Goal: Information Seeking & Learning: Learn about a topic

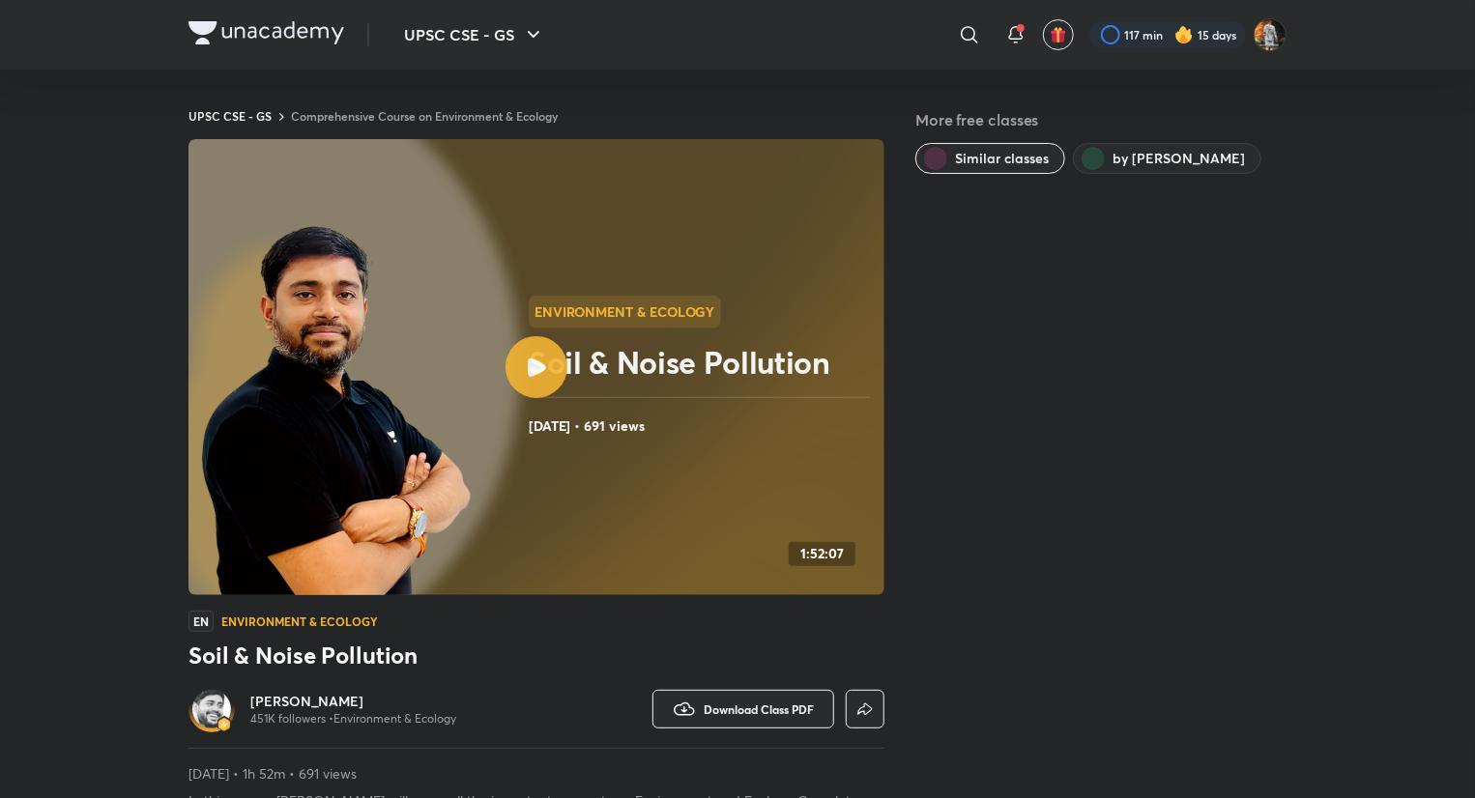
click at [244, 30] on img at bounding box center [266, 32] width 156 height 23
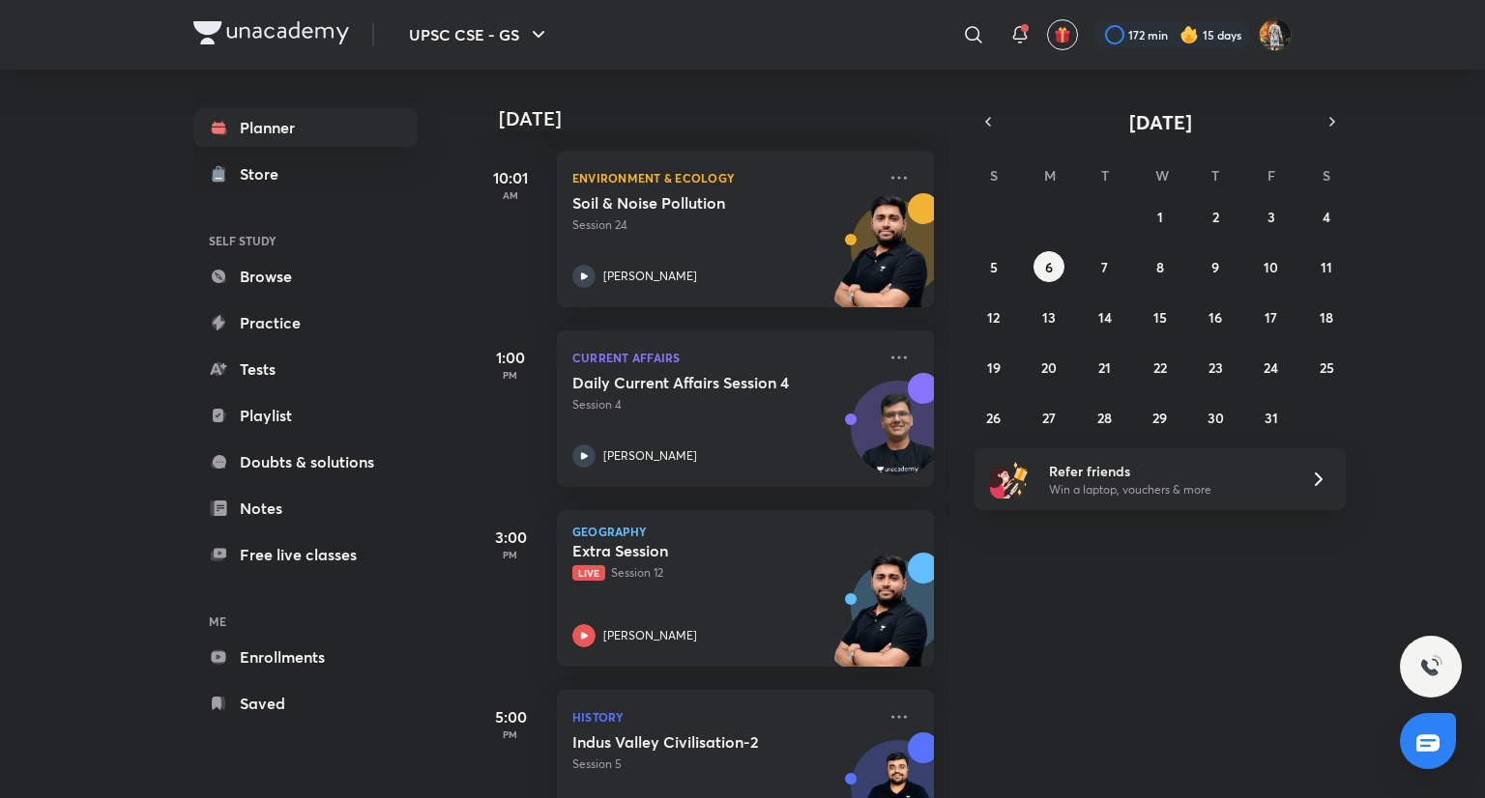
scroll to position [530, 0]
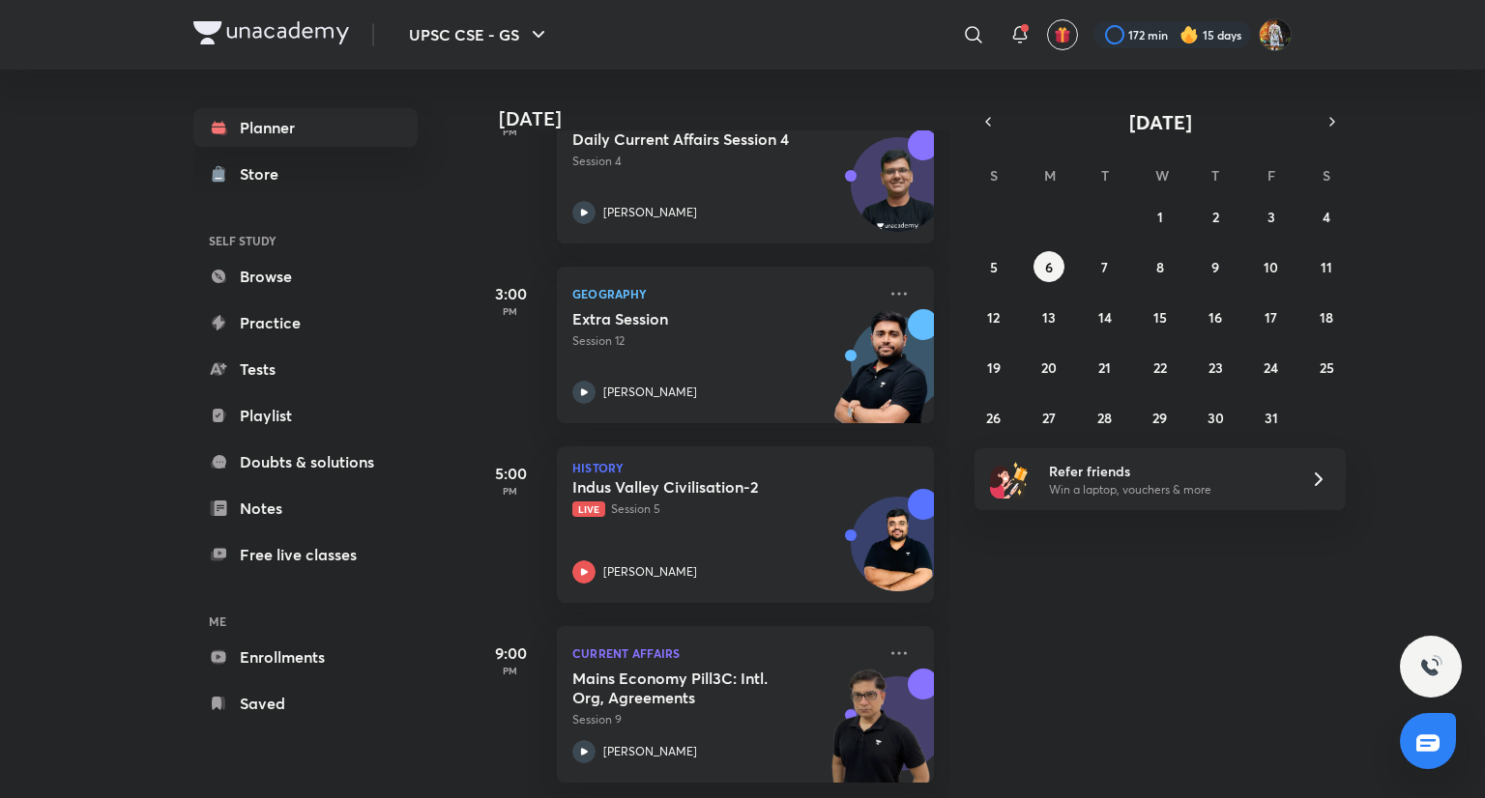
scroll to position [530, 0]
click at [0, 265] on div "UPSC CSE - GS ​ 172 min 15 days Planner Store SELF STUDY Browse Practice Tests …" at bounding box center [742, 399] width 1485 height 798
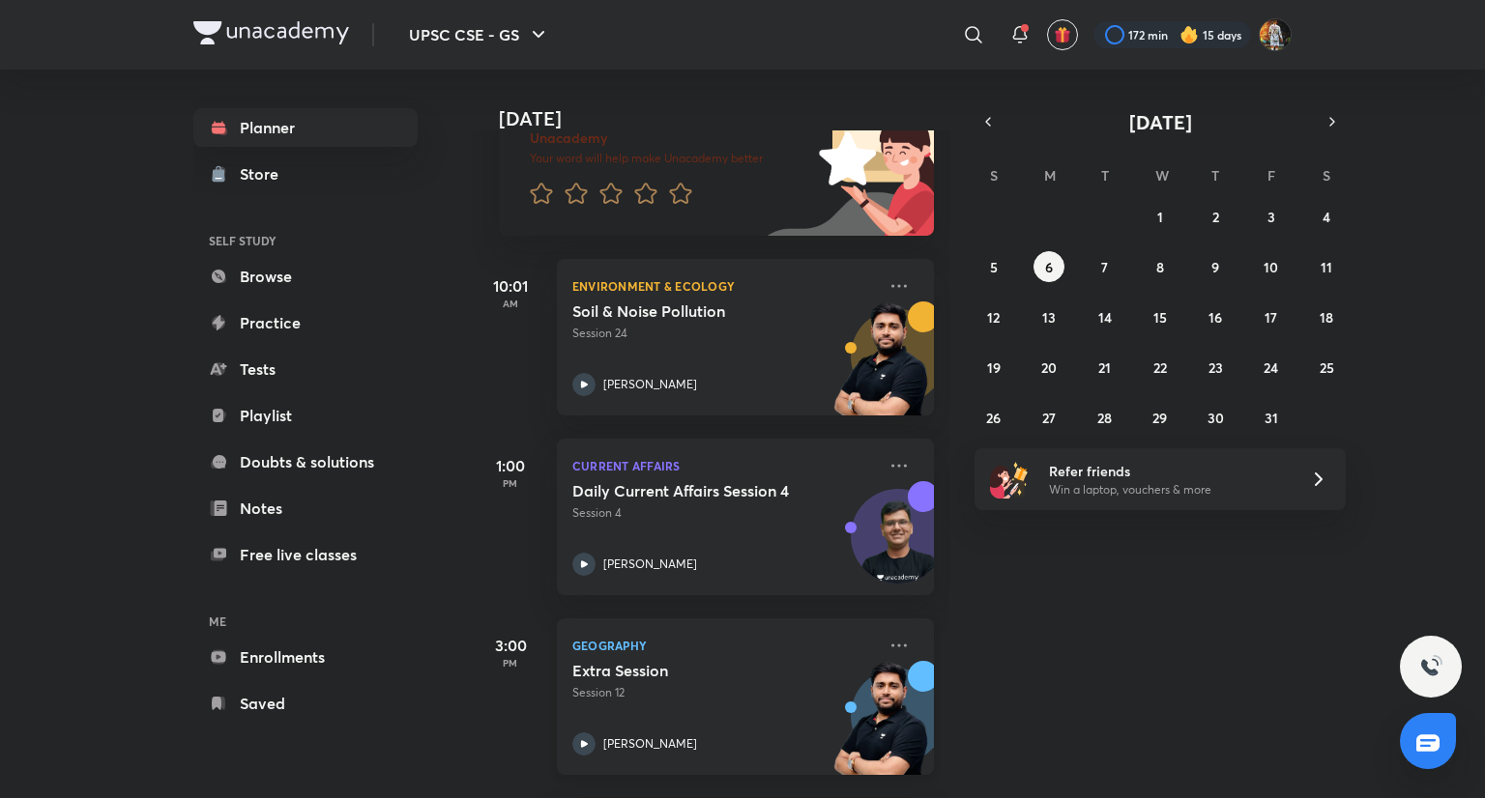
scroll to position [89, 0]
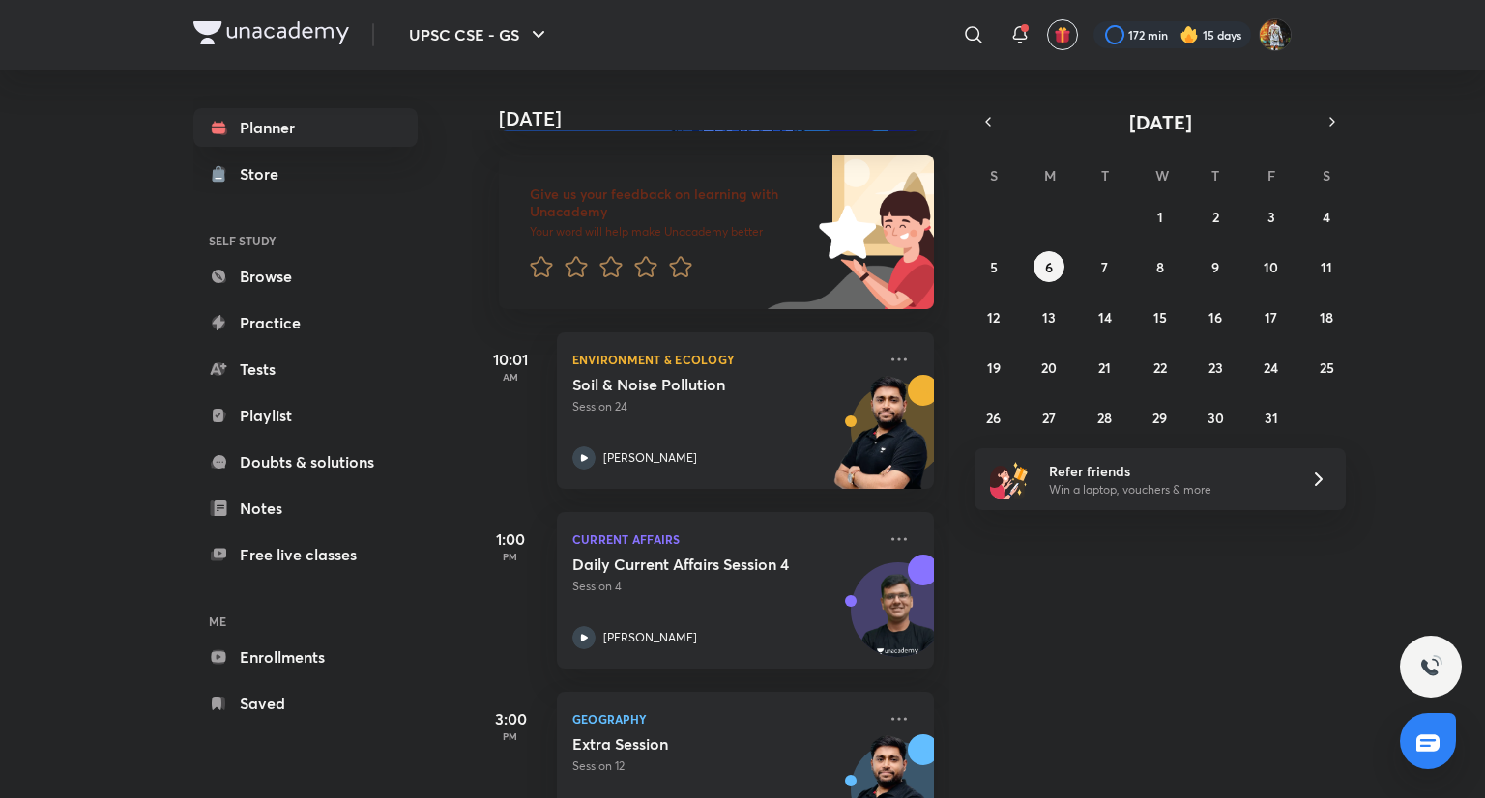
drag, startPoint x: 881, startPoint y: 534, endPoint x: 1034, endPoint y: 635, distance: 183.4
click at [1034, 635] on div "Today Good evening, Prakhar You have 5 events today Give us your feedback on le…" at bounding box center [976, 434] width 1009 height 729
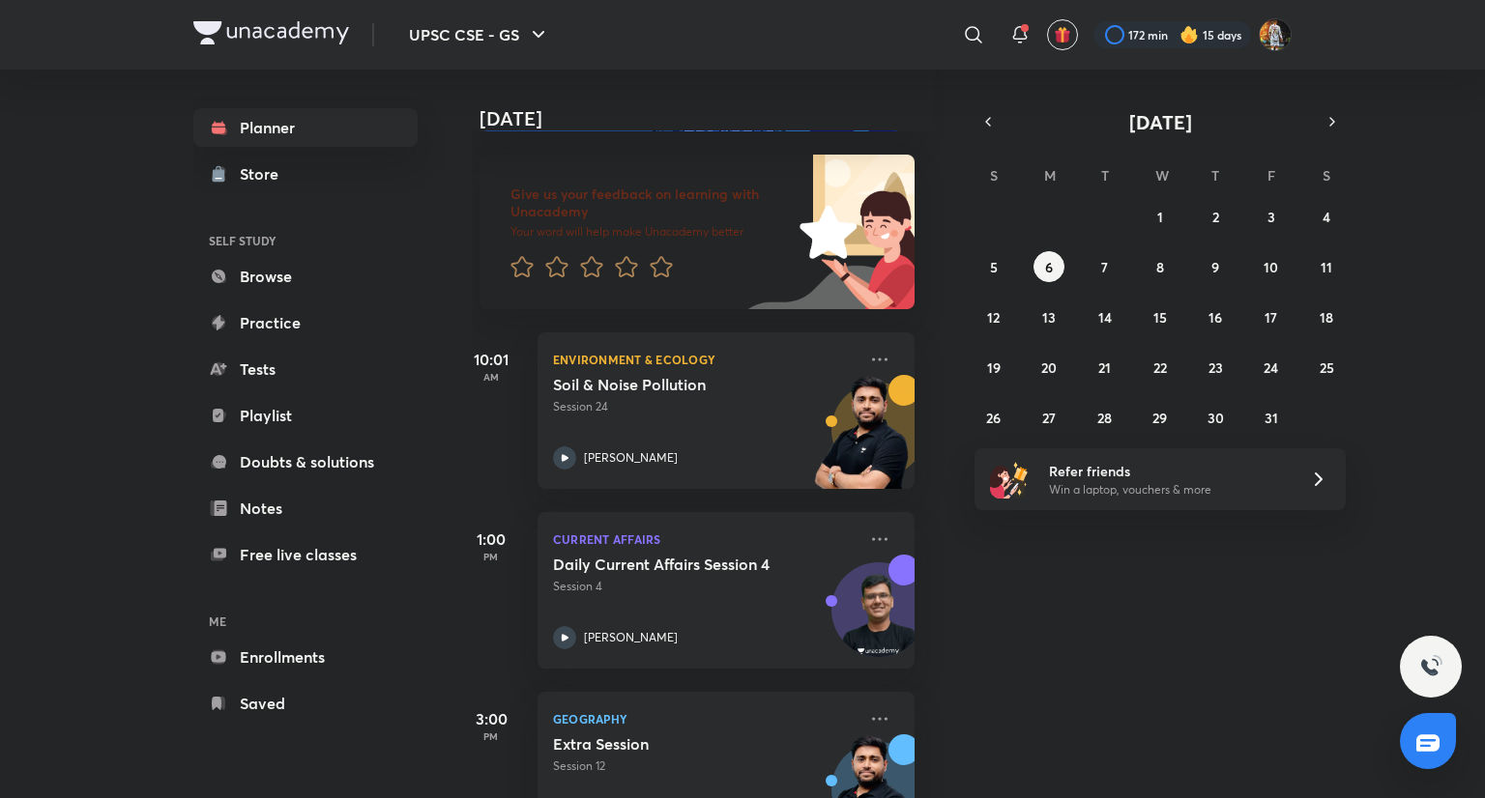
click at [1034, 635] on div "Today Good evening, Prakhar You have 5 events today Give us your feedback on le…" at bounding box center [976, 434] width 1009 height 729
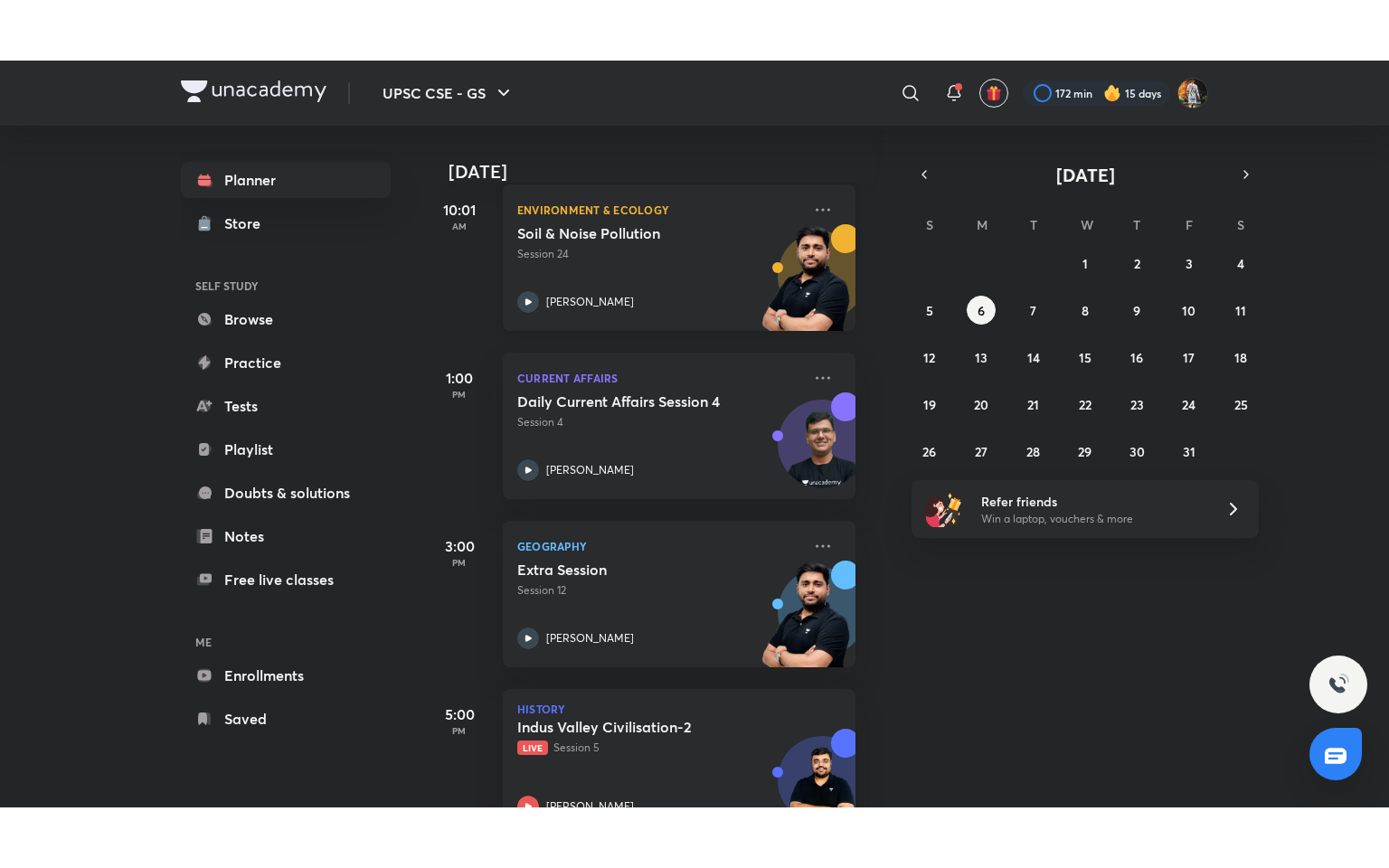
scroll to position [263, 18]
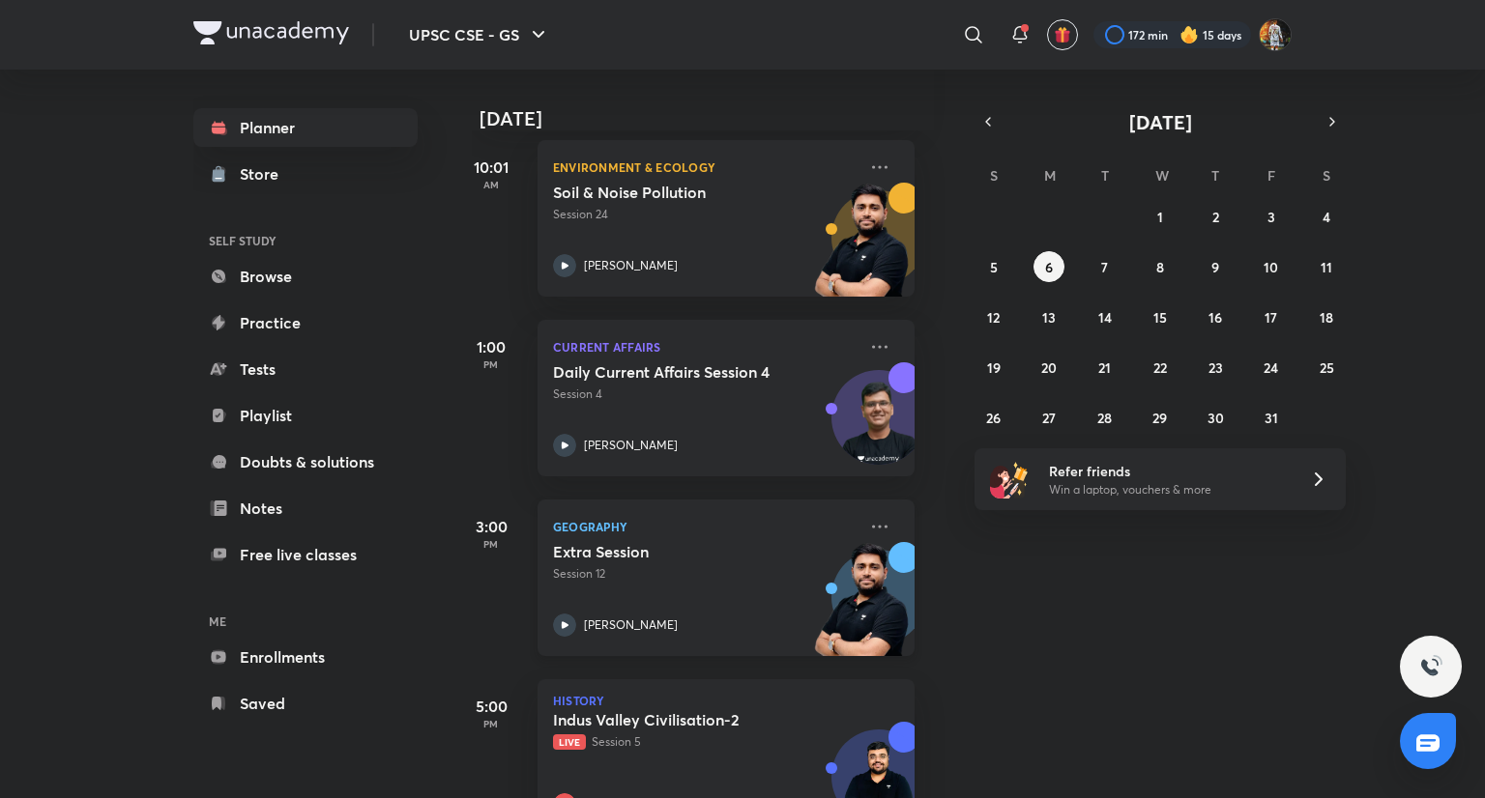
click at [731, 600] on div "Extra Session Session 12 Sudarshan Gurjar" at bounding box center [704, 589] width 303 height 95
